Goal: Task Accomplishment & Management: Complete application form

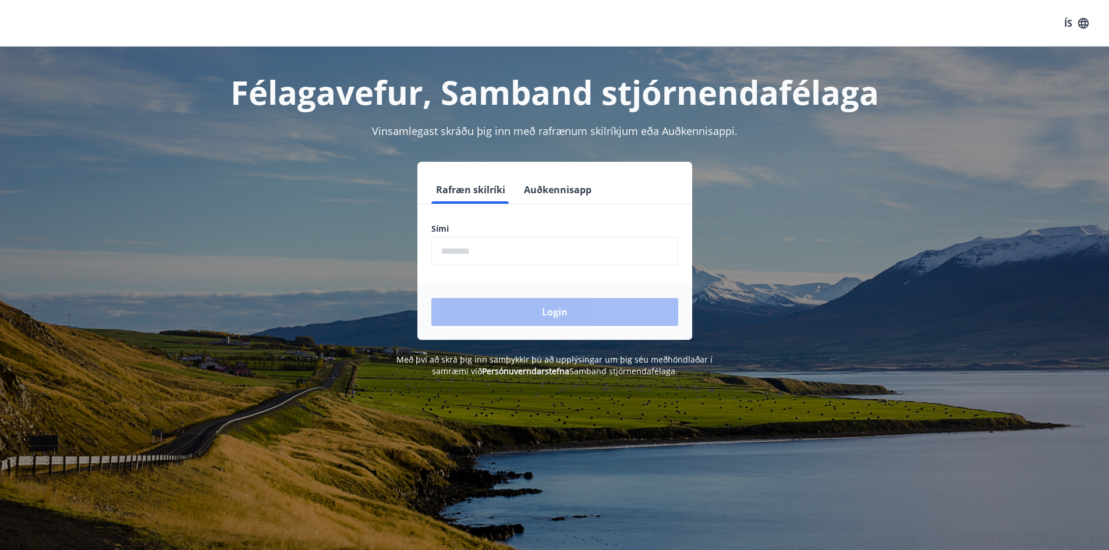
click at [452, 255] on input "phone" at bounding box center [554, 251] width 247 height 29
click at [546, 189] on button "Auðkennisapp" at bounding box center [557, 190] width 77 height 28
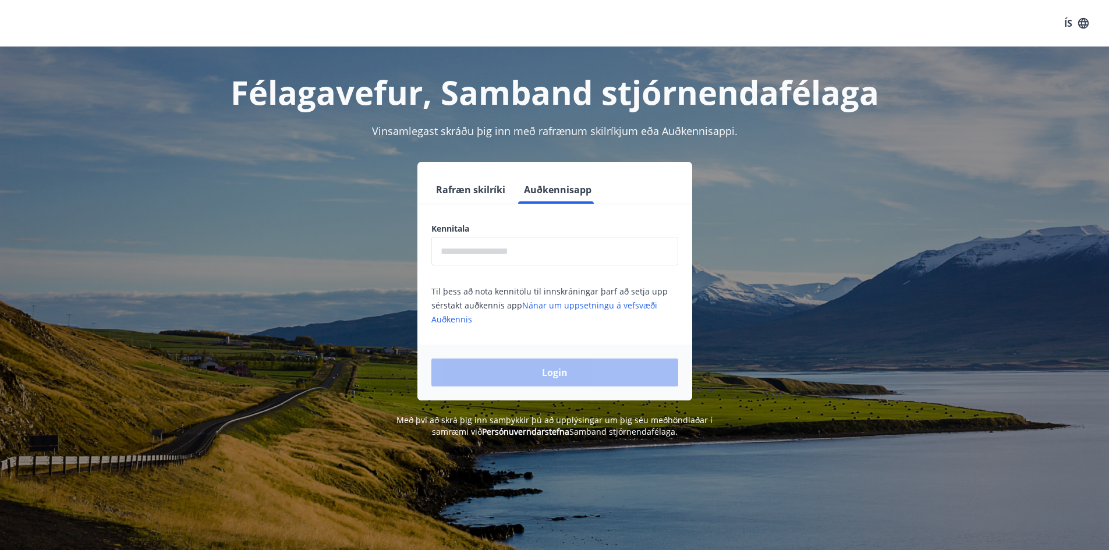
click at [485, 243] on input "text" at bounding box center [554, 251] width 247 height 29
type input "**********"
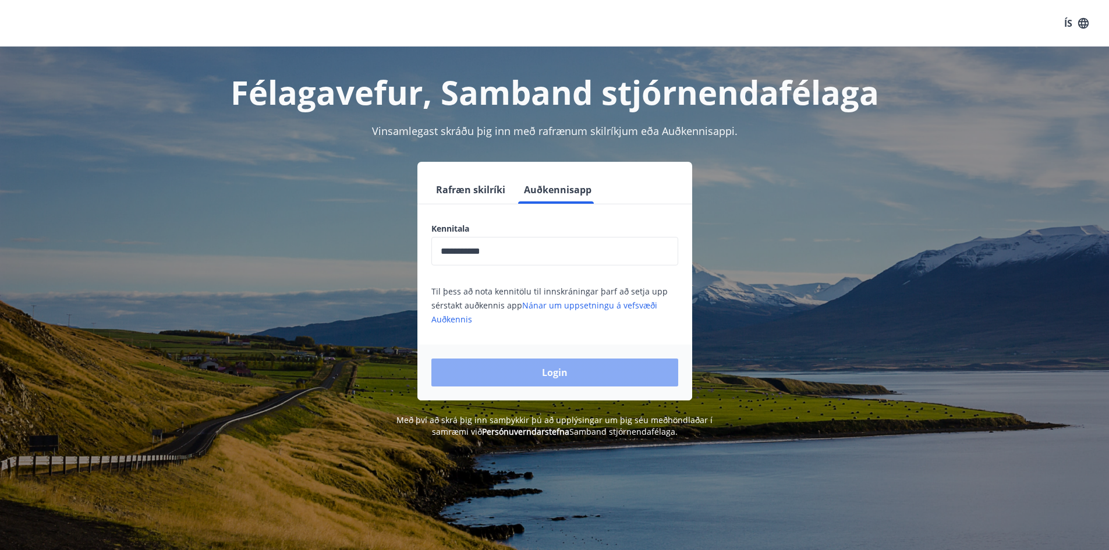
click at [558, 374] on button "Login" at bounding box center [554, 373] width 247 height 28
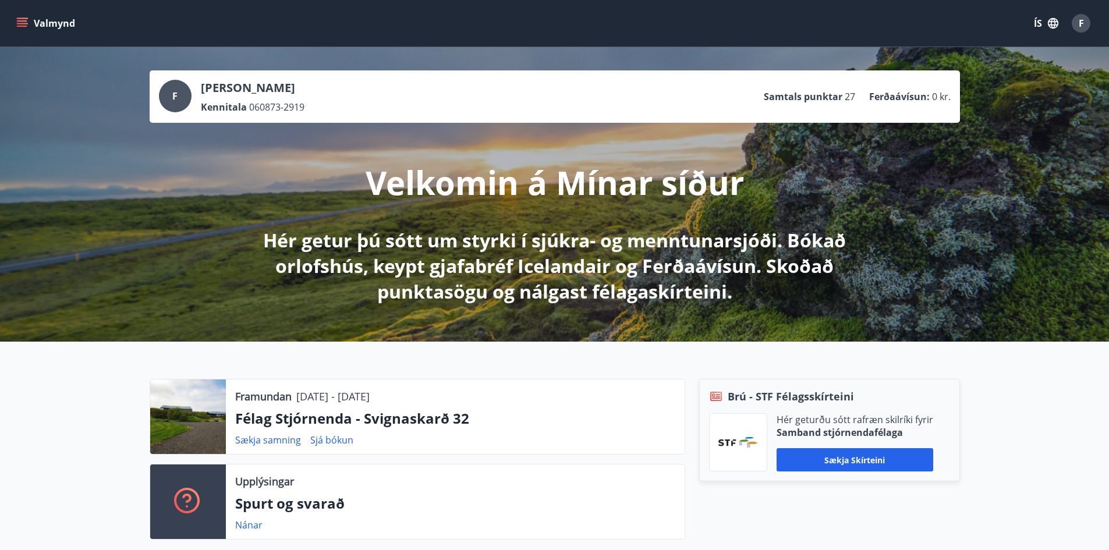
click at [21, 24] on icon "menu" at bounding box center [22, 23] width 12 height 12
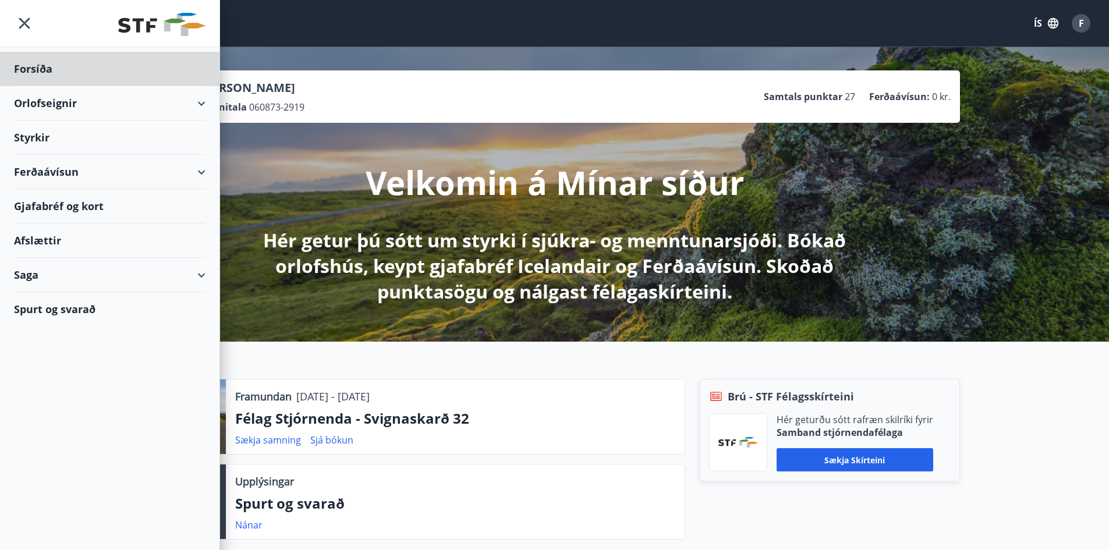
click at [66, 135] on div "Styrkir" at bounding box center [110, 138] width 192 height 34
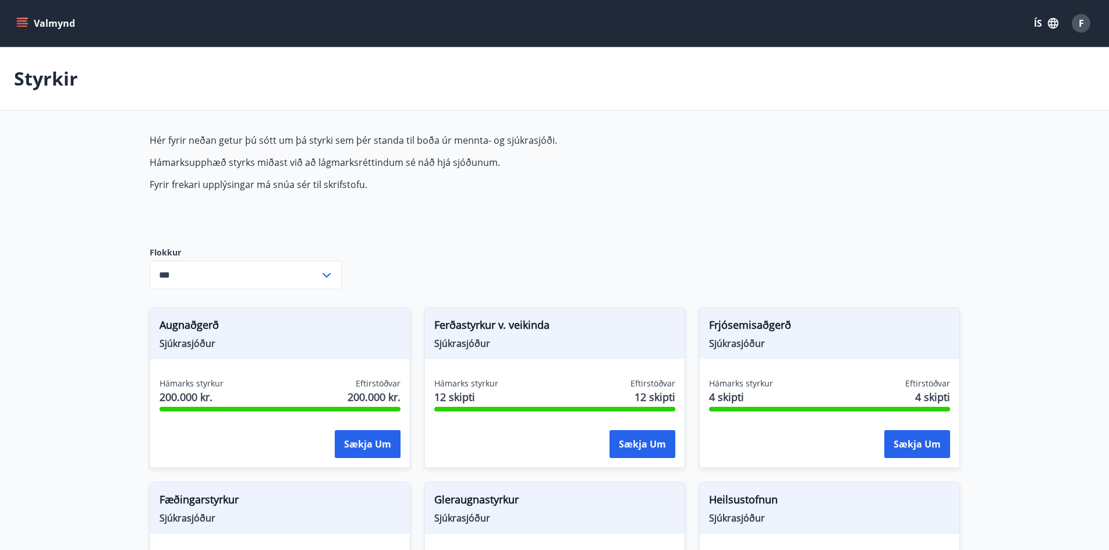
type input "***"
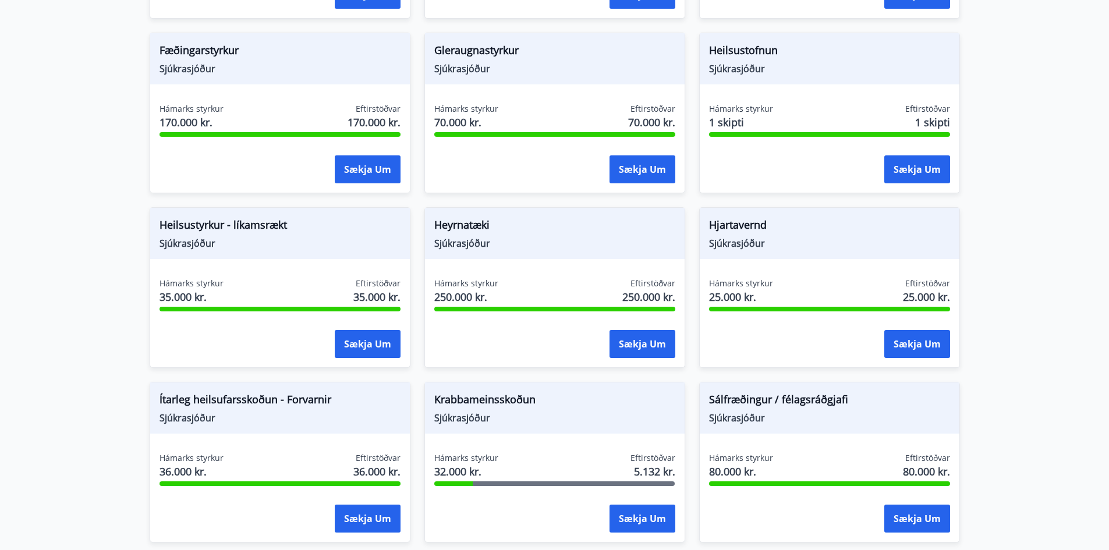
scroll to position [466, 0]
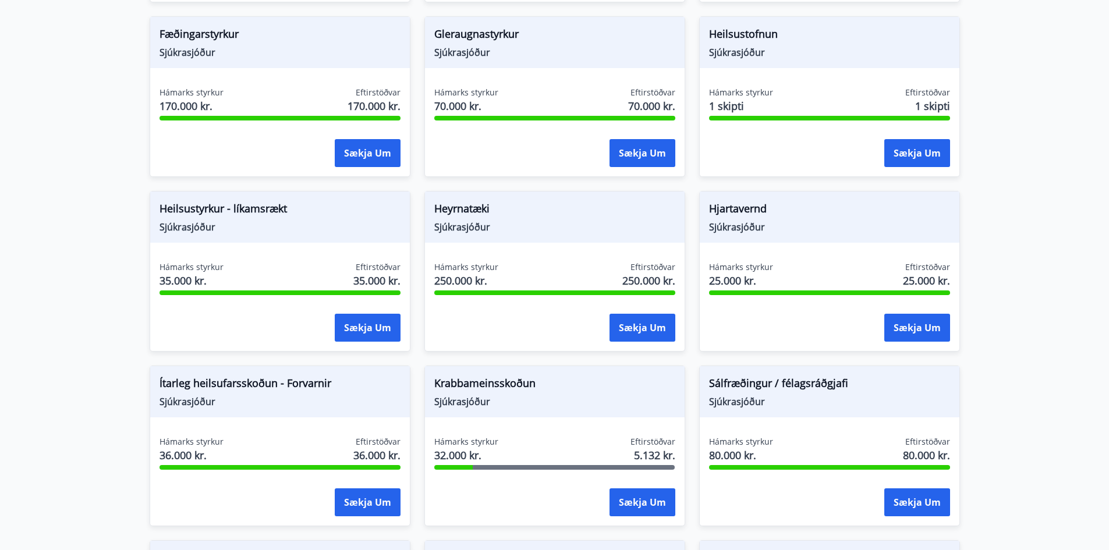
click at [1015, 370] on main "Styrkir Hér fyrir neðan getur þú sótt um þá styrki sem þér standa til boða úr m…" at bounding box center [554, 235] width 1109 height 1308
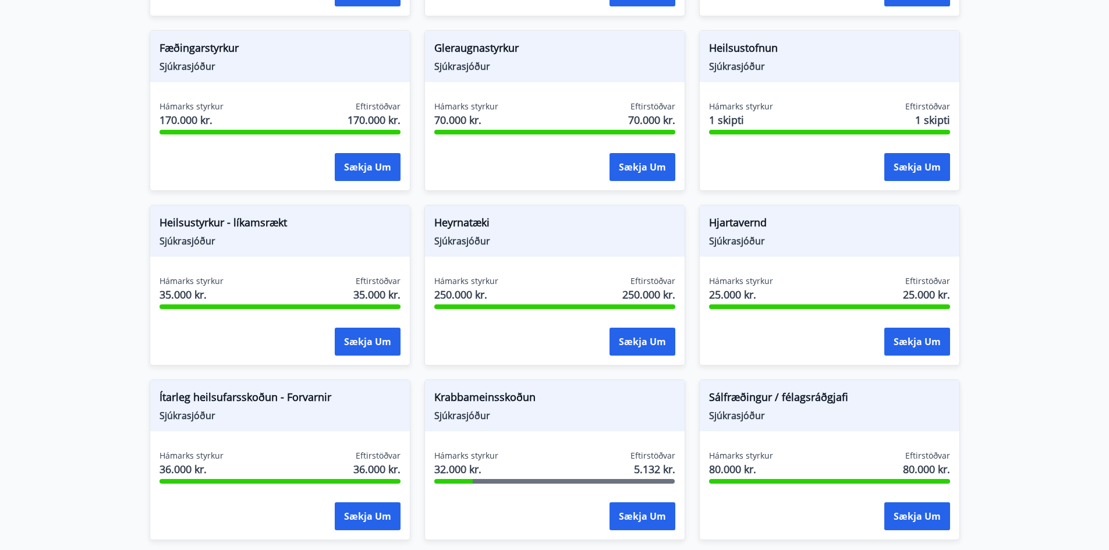
scroll to position [437, 0]
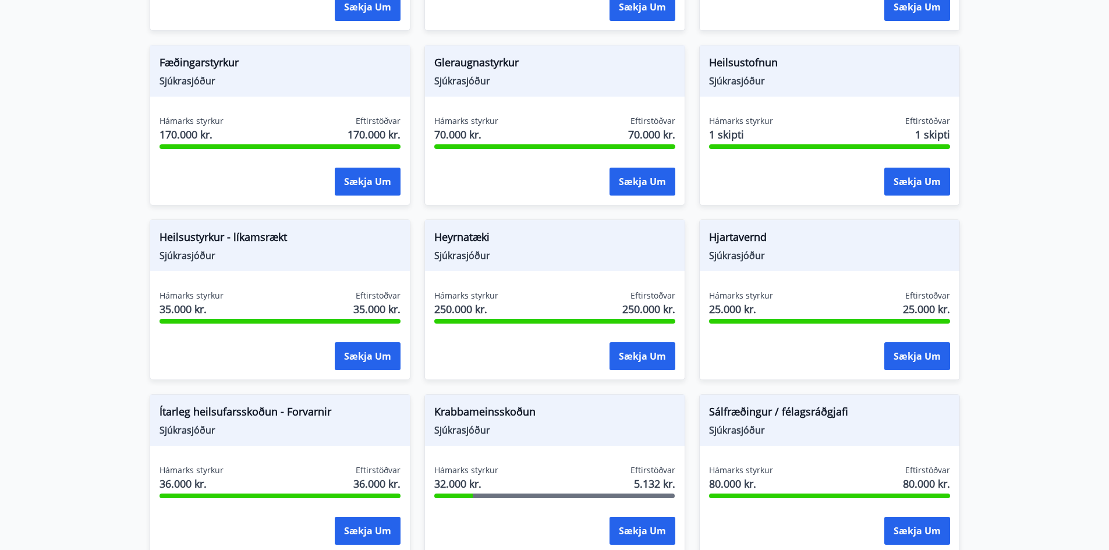
click at [759, 117] on span "Hámarks styrkur" at bounding box center [741, 121] width 64 height 12
click at [905, 177] on button "Sækja um" at bounding box center [917, 182] width 66 height 28
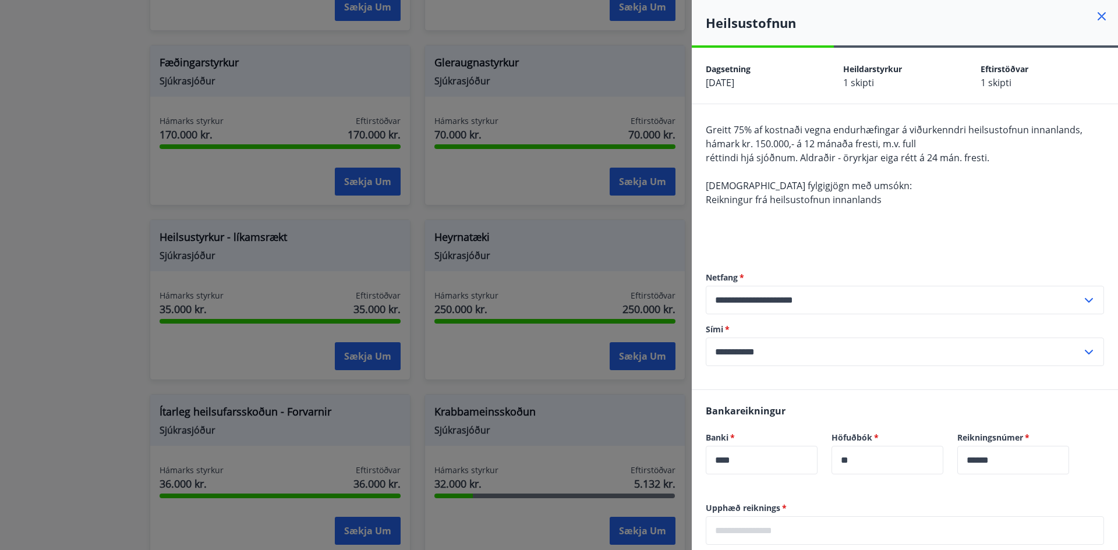
click at [1095, 16] on icon at bounding box center [1102, 16] width 14 height 14
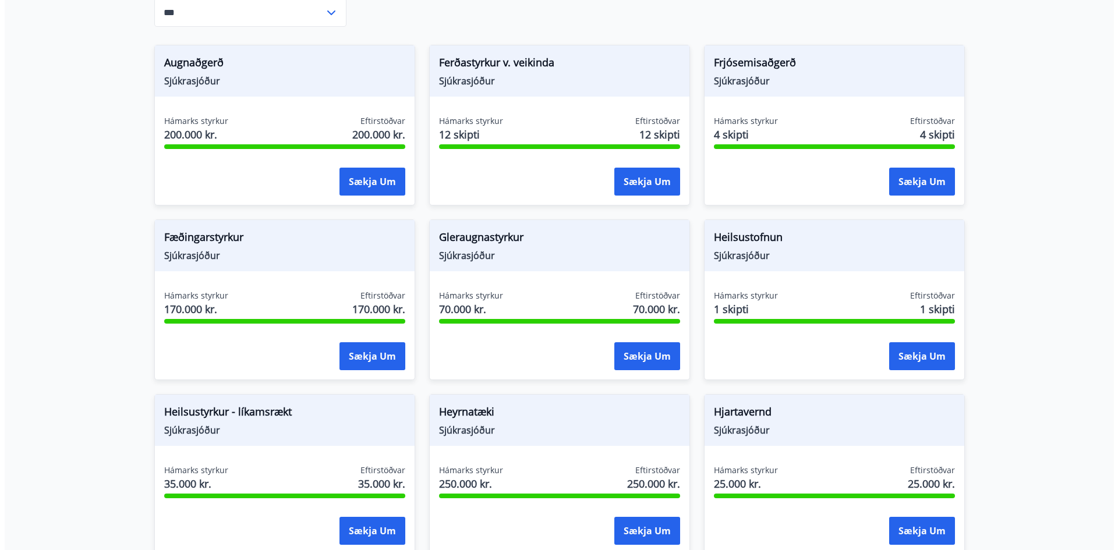
scroll to position [379, 0]
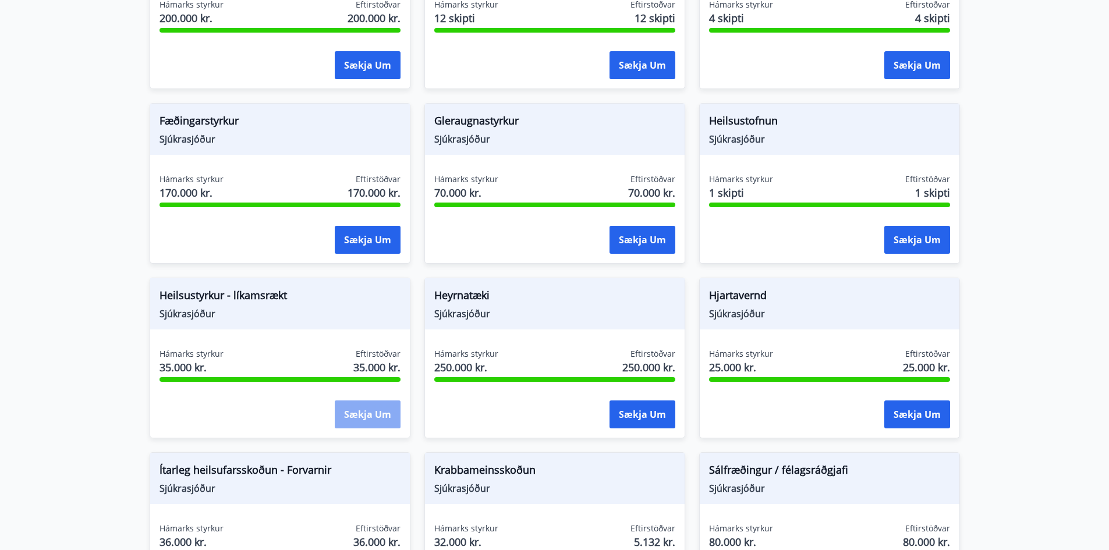
click at [347, 412] on button "Sækja um" at bounding box center [368, 415] width 66 height 28
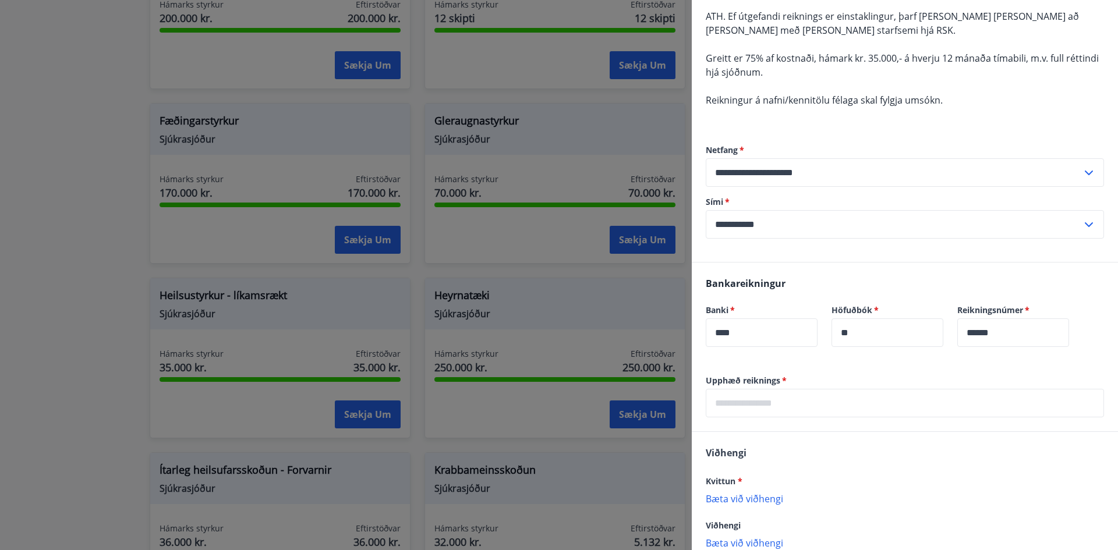
scroll to position [116, 0]
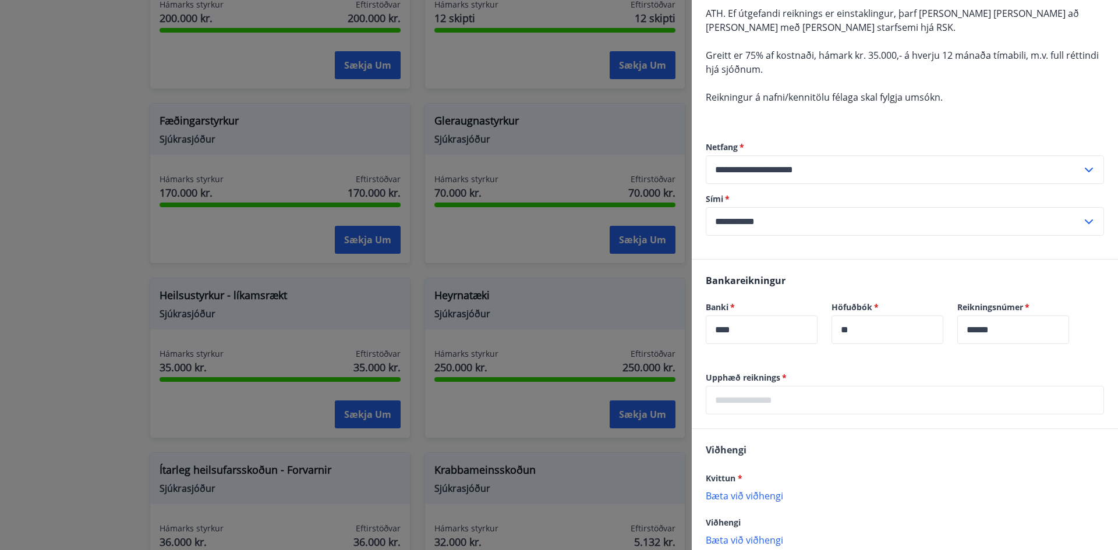
click at [730, 401] on input "text" at bounding box center [905, 400] width 398 height 29
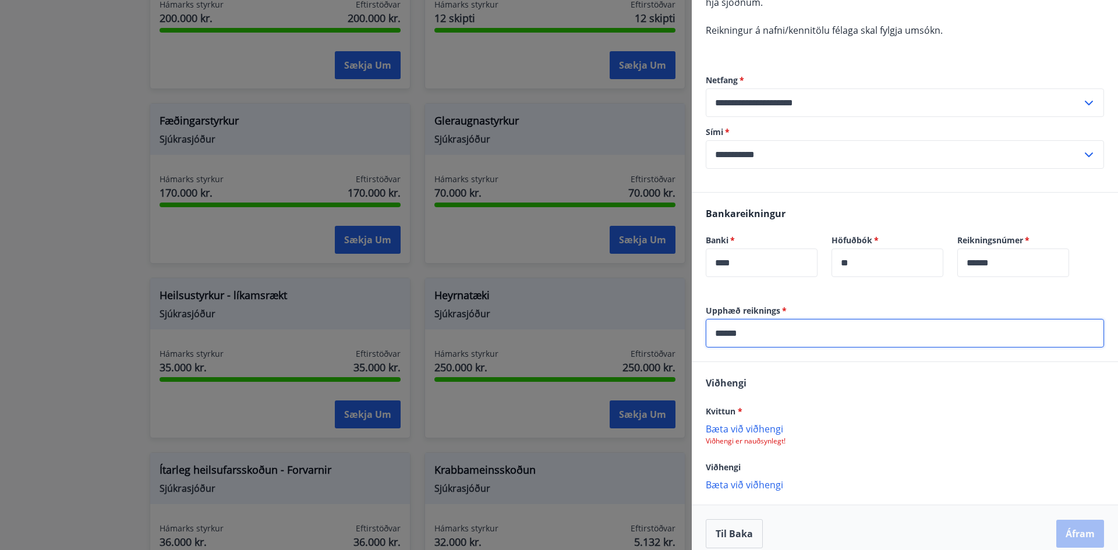
scroll to position [196, 0]
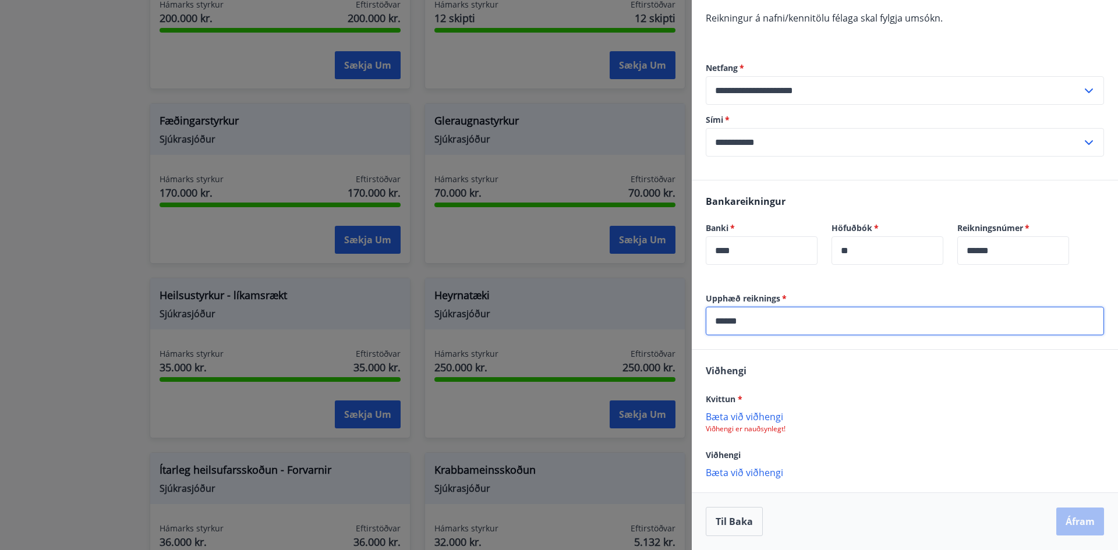
type input "******"
click at [761, 418] on p "Bæta við viðhengi" at bounding box center [905, 416] width 398 height 12
click at [749, 416] on p "Bæta við viðhengi" at bounding box center [905, 416] width 398 height 12
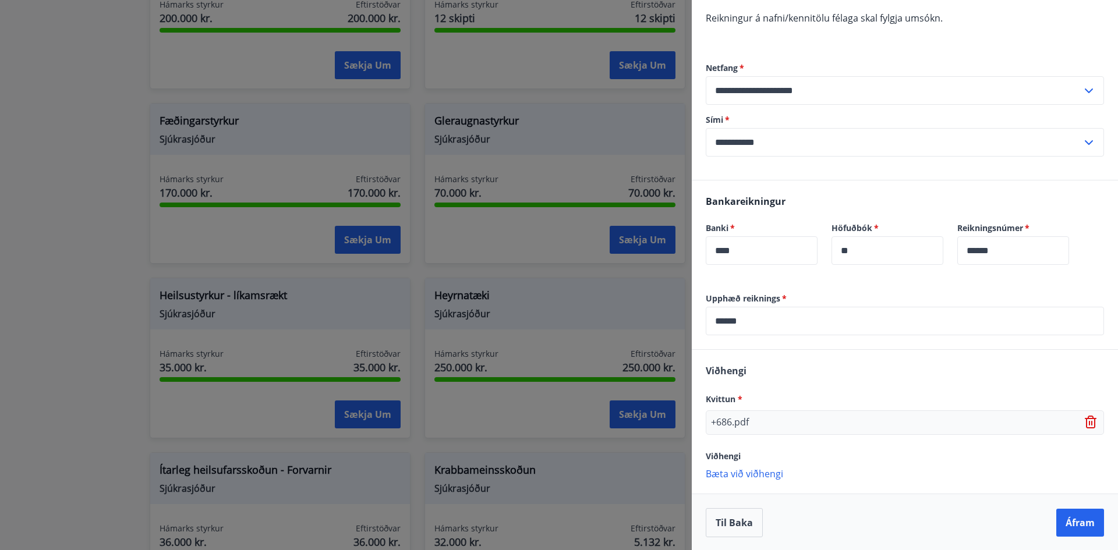
scroll to position [197, 0]
click at [1066, 515] on button "Áfram" at bounding box center [1080, 522] width 48 height 28
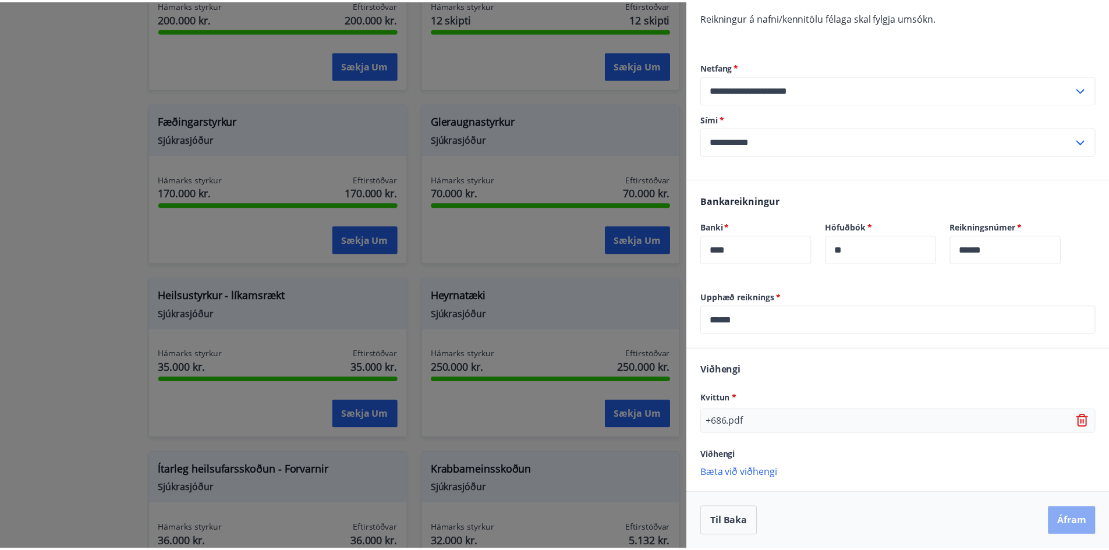
scroll to position [0, 0]
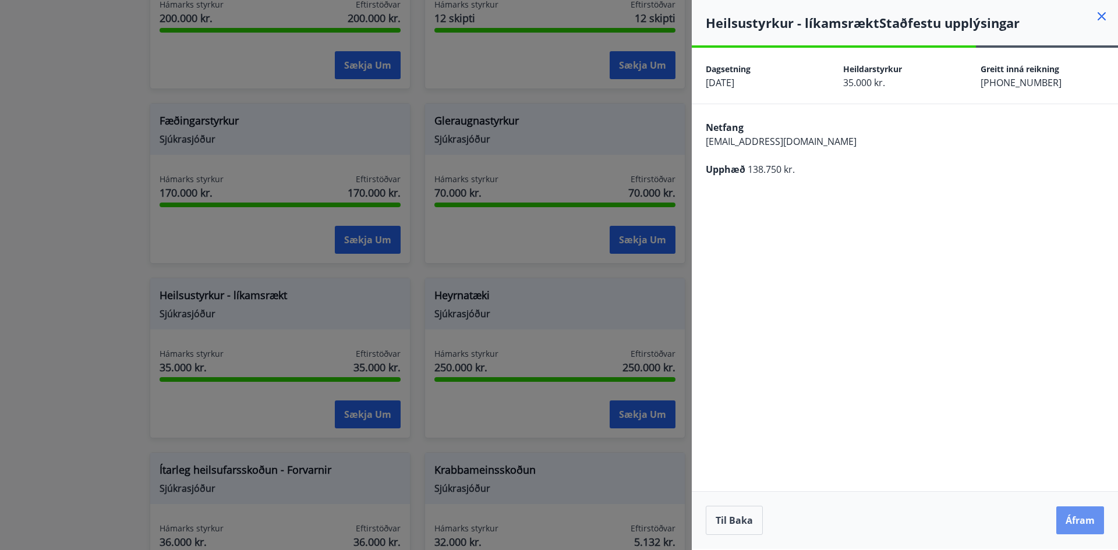
click at [1066, 515] on button "Áfram" at bounding box center [1080, 521] width 48 height 28
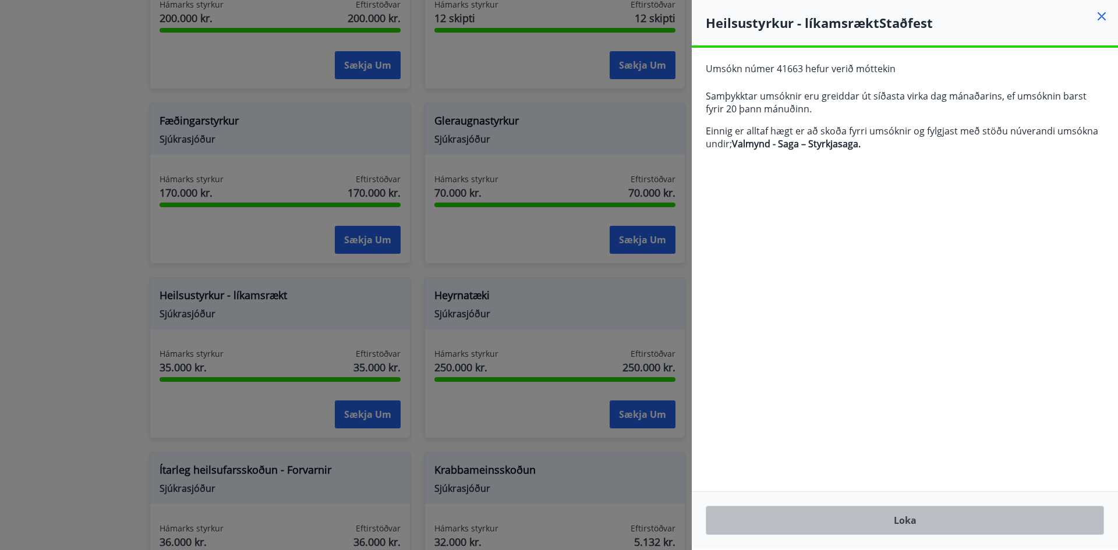
click at [908, 526] on button "Loka" at bounding box center [905, 520] width 398 height 29
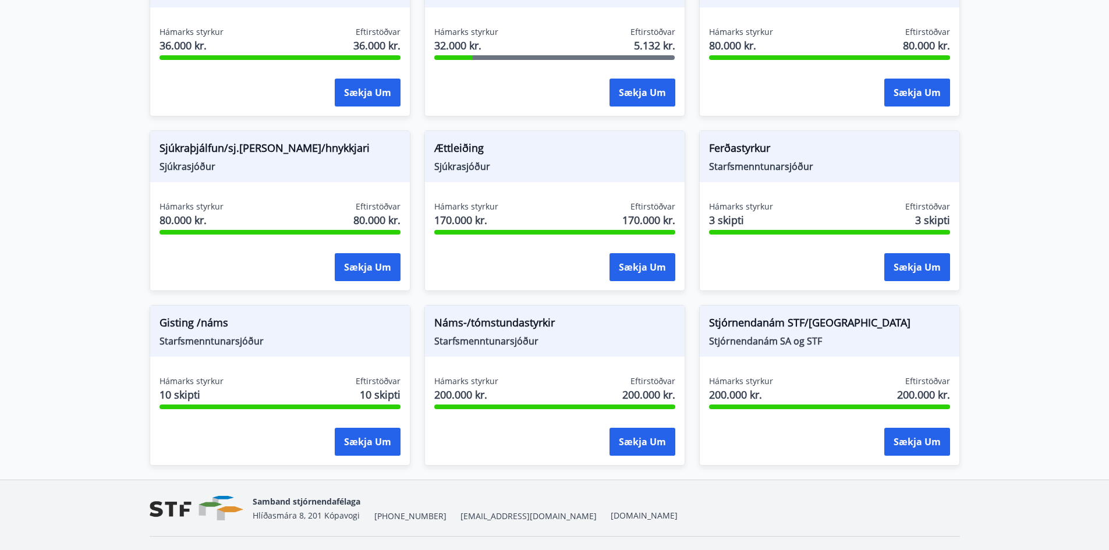
scroll to position [903, 0]
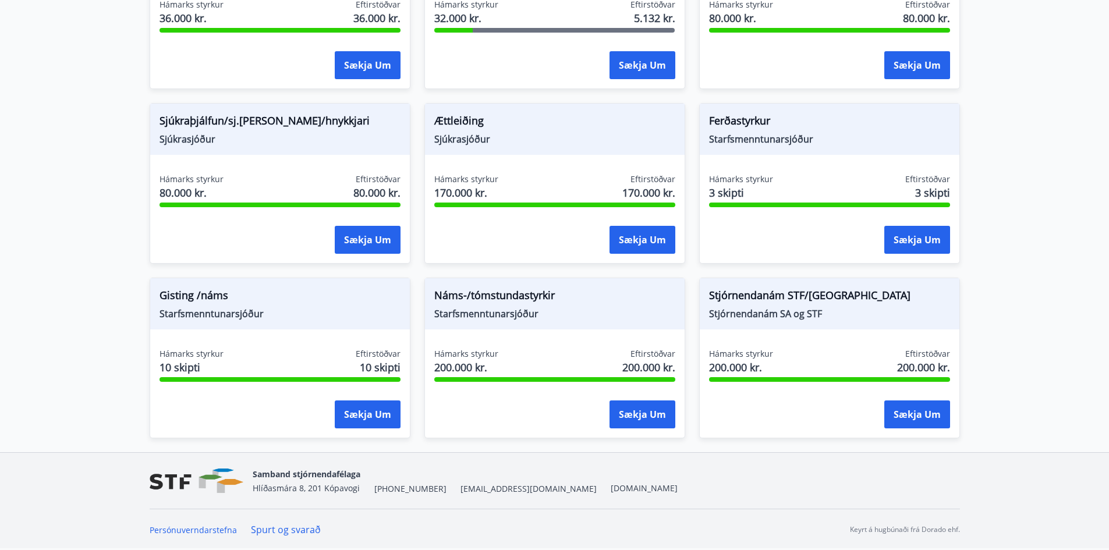
click at [660, 415] on button "Sækja um" at bounding box center [643, 415] width 66 height 28
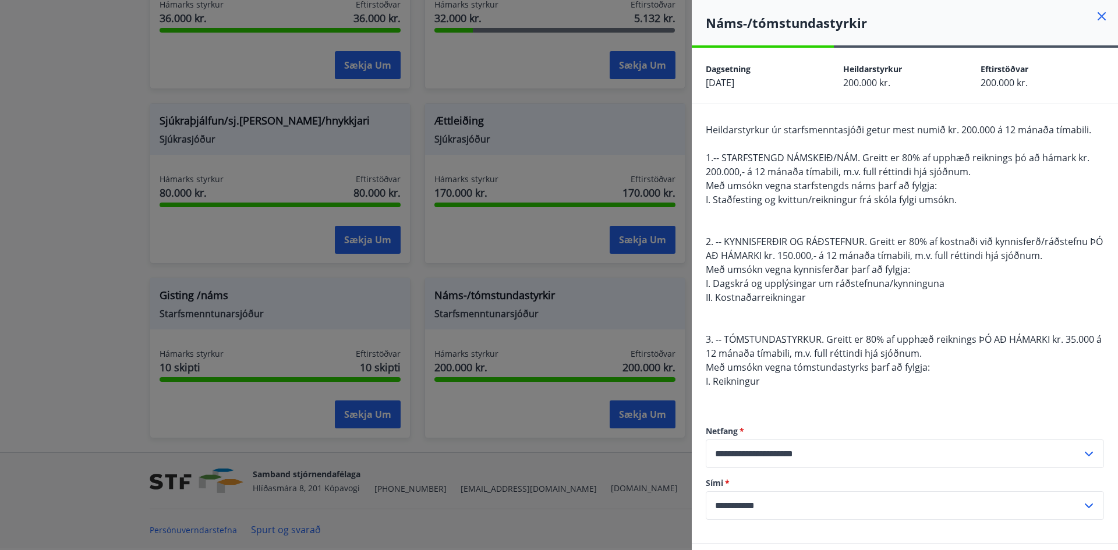
click at [1095, 12] on icon at bounding box center [1102, 16] width 14 height 14
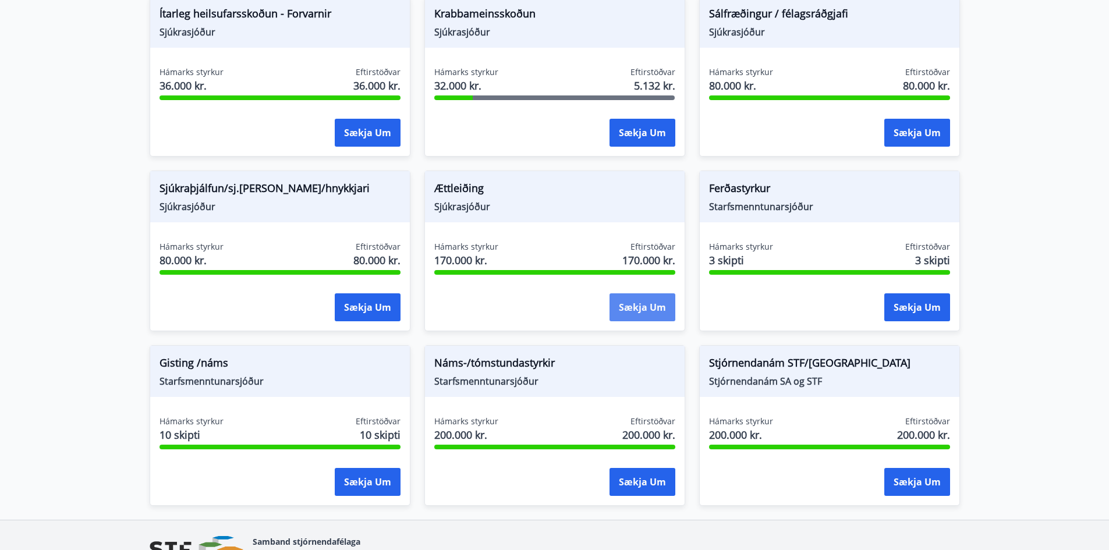
scroll to position [845, 0]
